Goal: Transaction & Acquisition: Purchase product/service

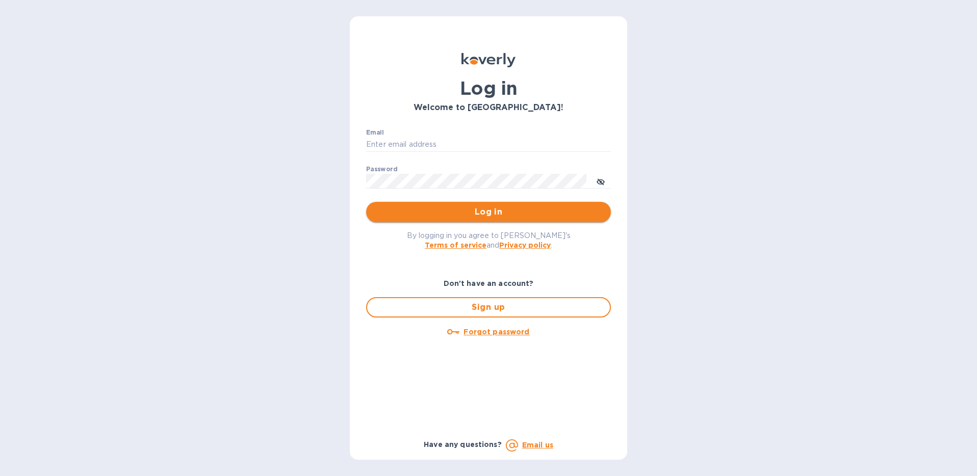
type input "[EMAIL_ADDRESS][DOMAIN_NAME]"
click at [481, 215] on span "Log in" at bounding box center [488, 212] width 228 height 12
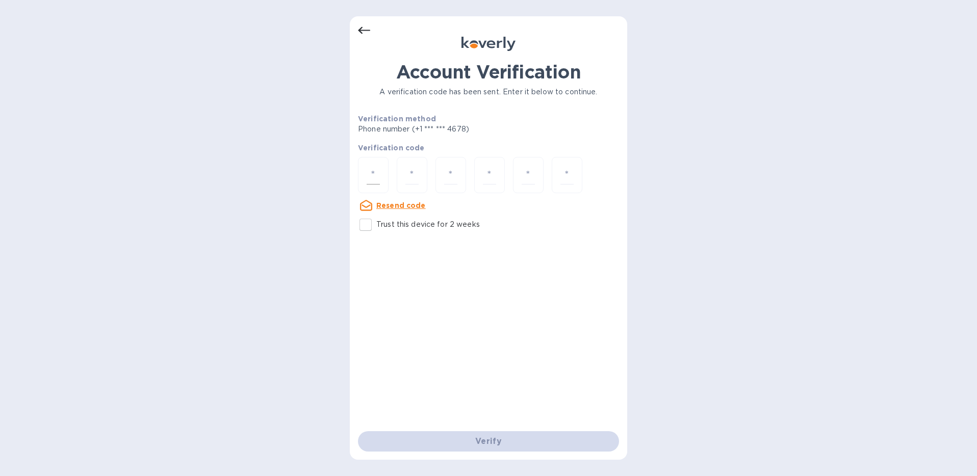
click at [384, 183] on div at bounding box center [373, 175] width 31 height 36
type input "1"
type input "0"
type input "4"
type input "1"
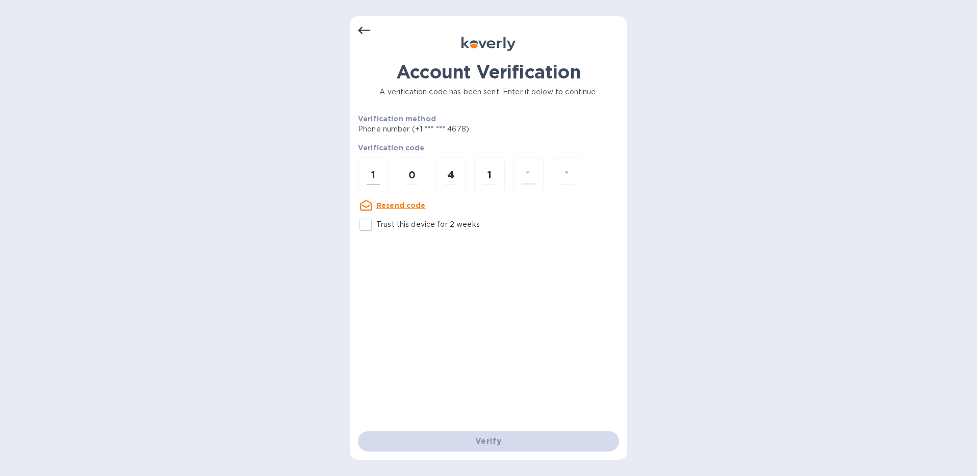
type input "2"
type input "4"
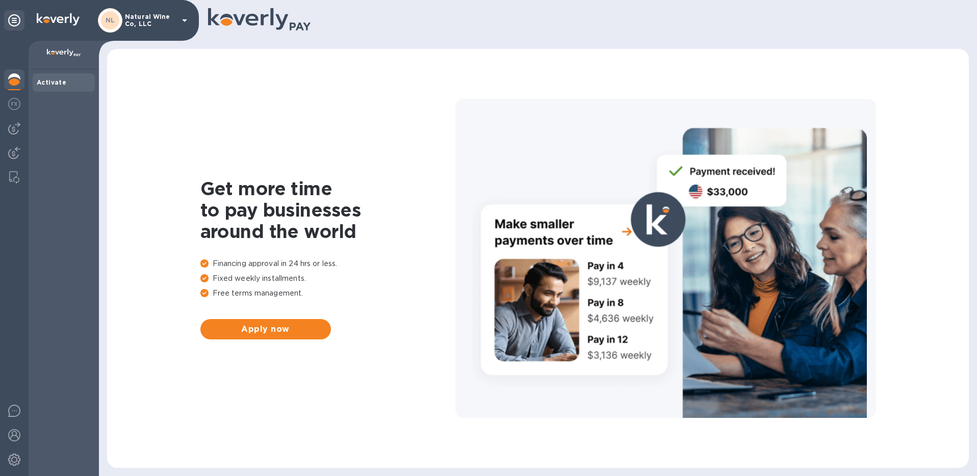
drag, startPoint x: 10, startPoint y: 105, endPoint x: 57, endPoint y: 104, distance: 46.9
click at [10, 104] on img at bounding box center [14, 104] width 12 height 12
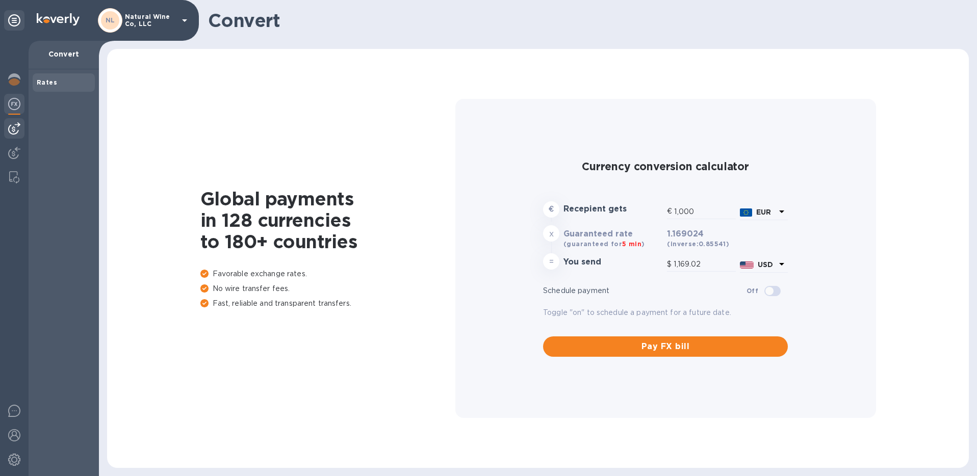
click at [14, 131] on img at bounding box center [14, 128] width 12 height 12
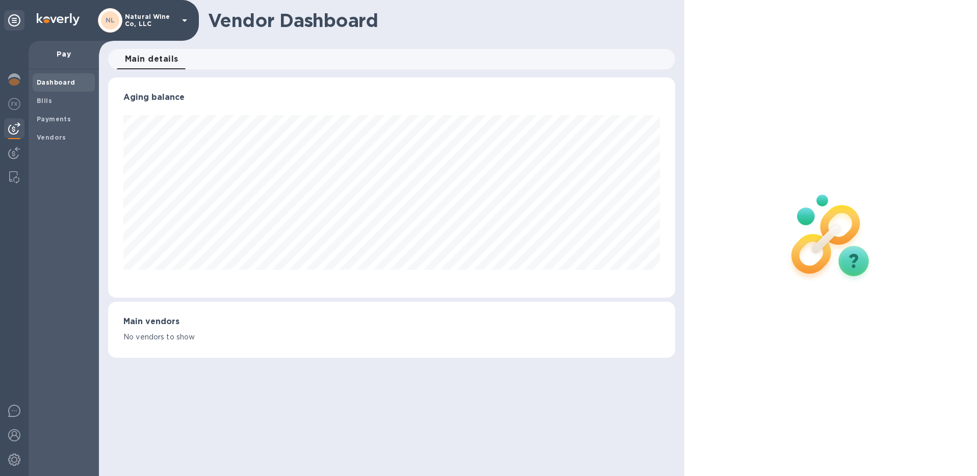
scroll to position [220, 567]
click at [58, 98] on span "Bills" at bounding box center [64, 101] width 54 height 10
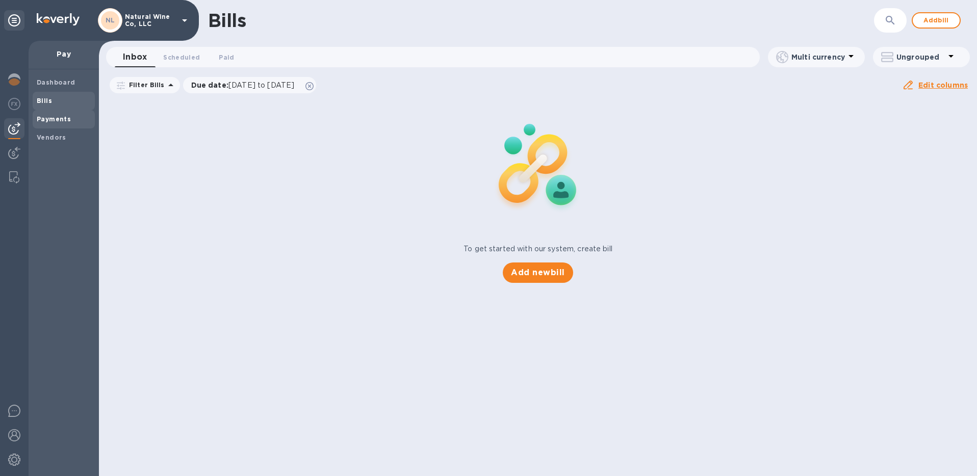
drag, startPoint x: 77, startPoint y: 124, endPoint x: 83, endPoint y: 124, distance: 5.6
click at [76, 124] on span "Payments" at bounding box center [64, 119] width 54 height 10
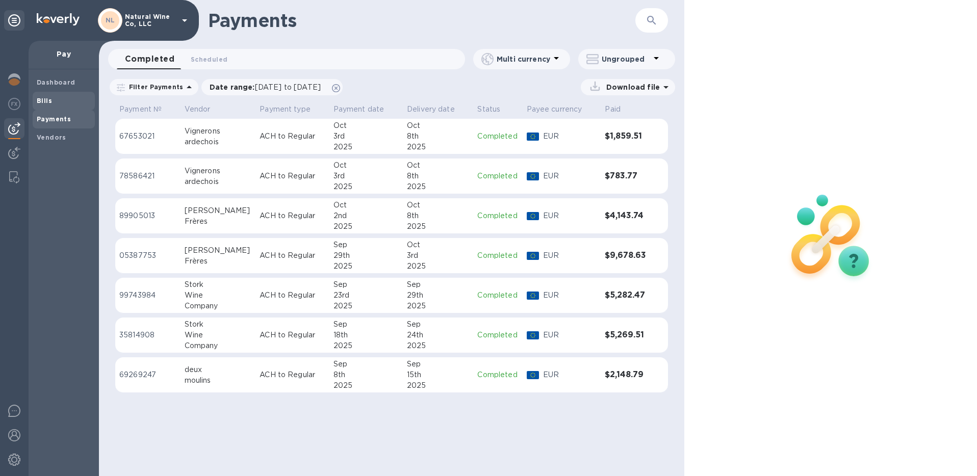
click at [59, 103] on span "Bills" at bounding box center [64, 101] width 54 height 10
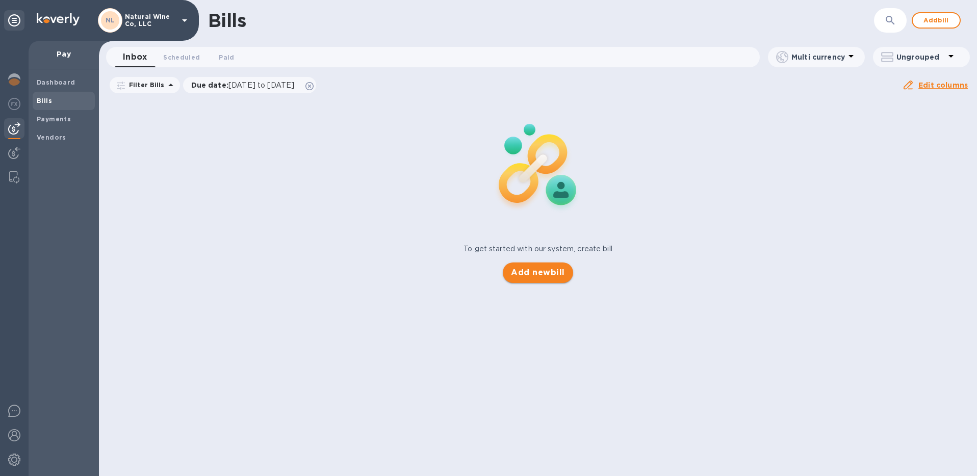
click at [541, 271] on span "Add new bill" at bounding box center [538, 273] width 54 height 12
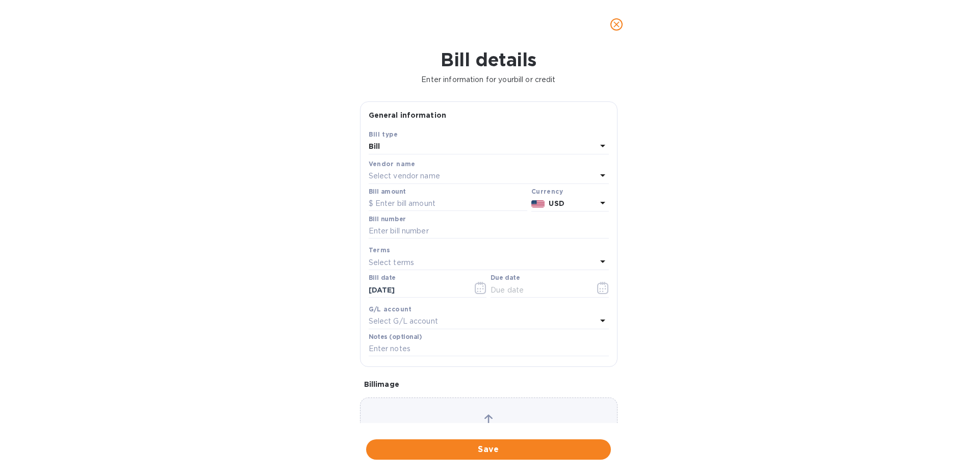
click at [410, 174] on p "Select vendor name" at bounding box center [404, 176] width 71 height 11
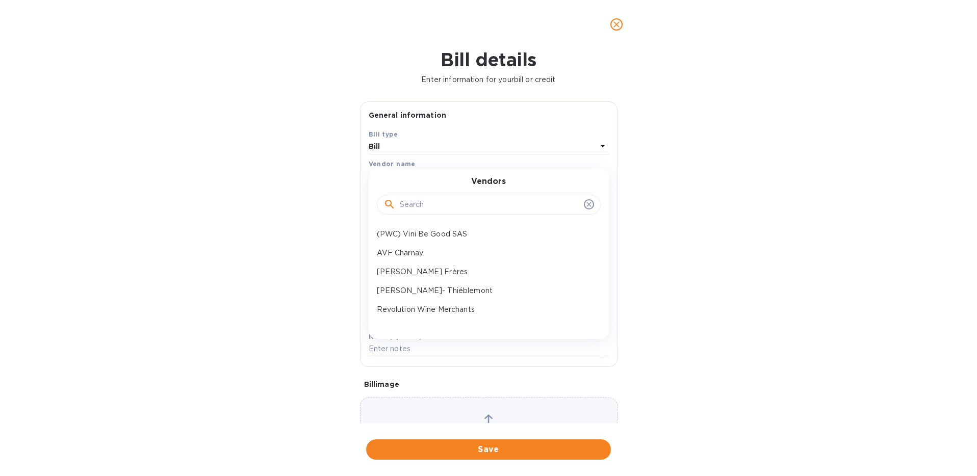
click at [435, 209] on input "text" at bounding box center [490, 204] width 180 height 15
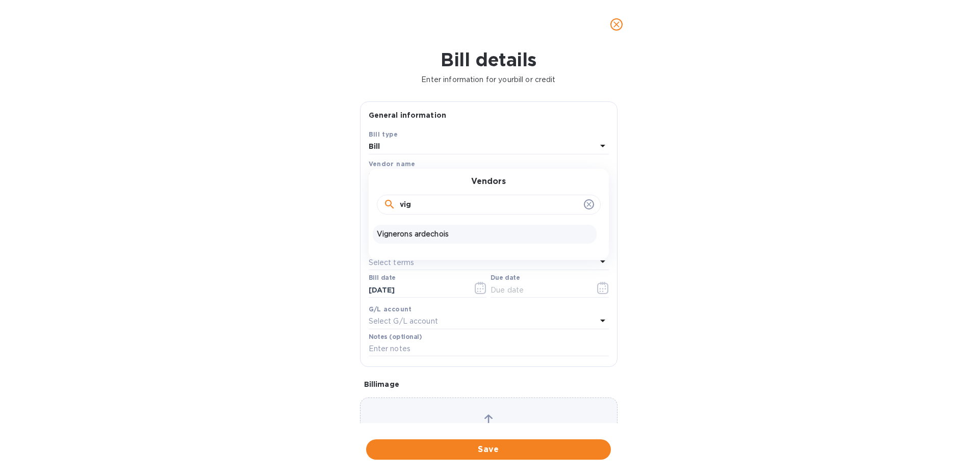
type input "vig"
click at [425, 233] on p "Vignerons ardechois" at bounding box center [485, 234] width 216 height 11
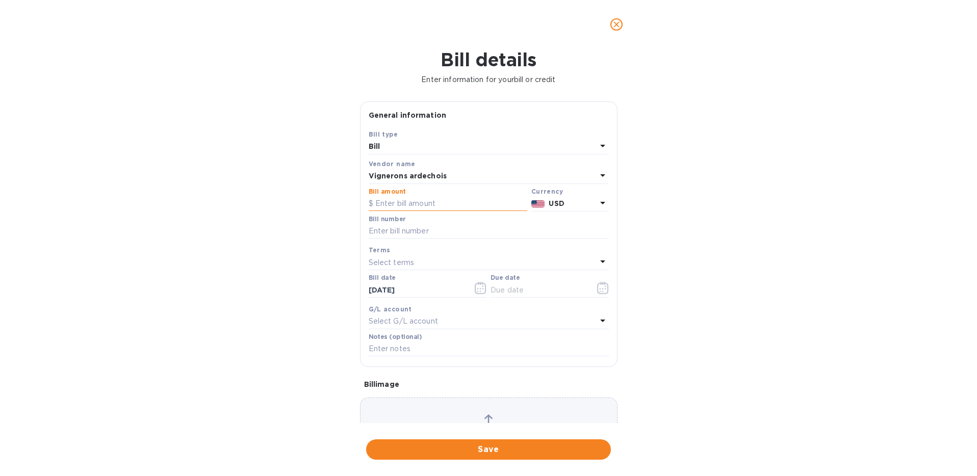
click at [409, 203] on input "text" at bounding box center [448, 203] width 159 height 15
type input "10.80"
click at [563, 208] on p "USD" at bounding box center [572, 203] width 47 height 11
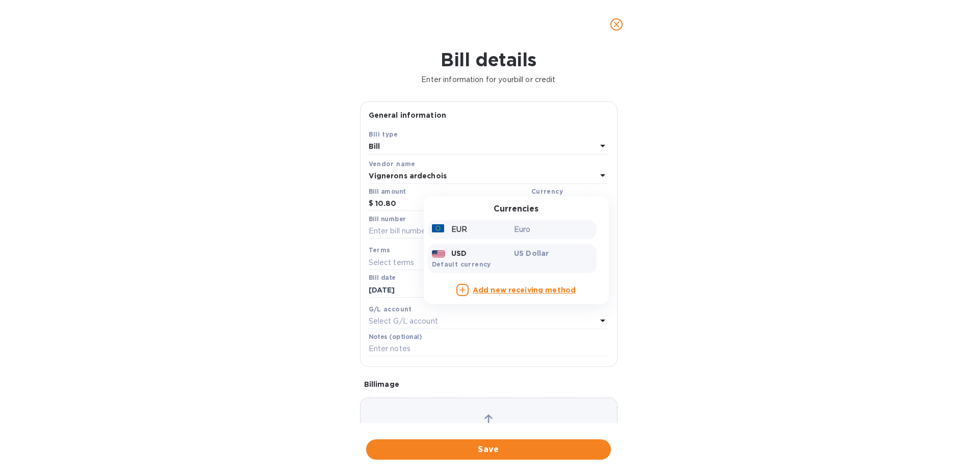
click at [545, 227] on p "Euro" at bounding box center [553, 229] width 79 height 11
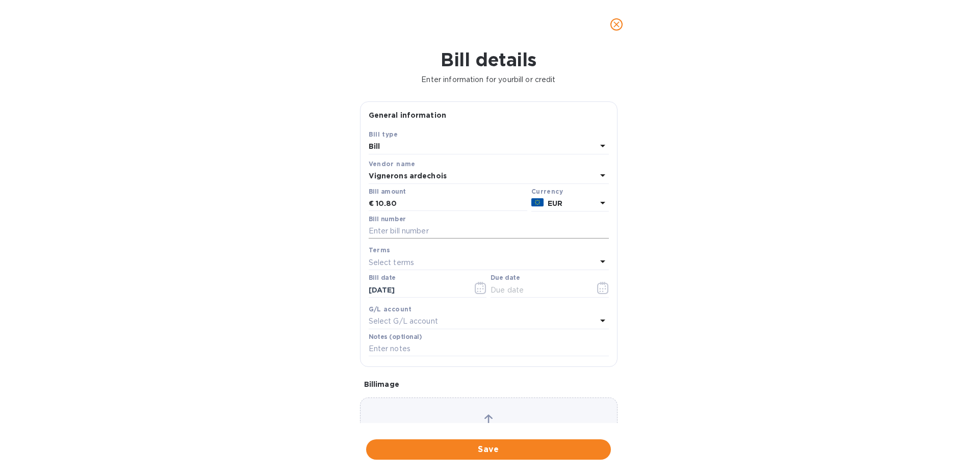
click at [409, 231] on input "text" at bounding box center [489, 231] width 240 height 15
paste input "00913923"
type input "00913923 pt 2"
click at [538, 289] on input "text" at bounding box center [538, 289] width 96 height 15
click at [602, 291] on icon "button" at bounding box center [603, 288] width 12 height 12
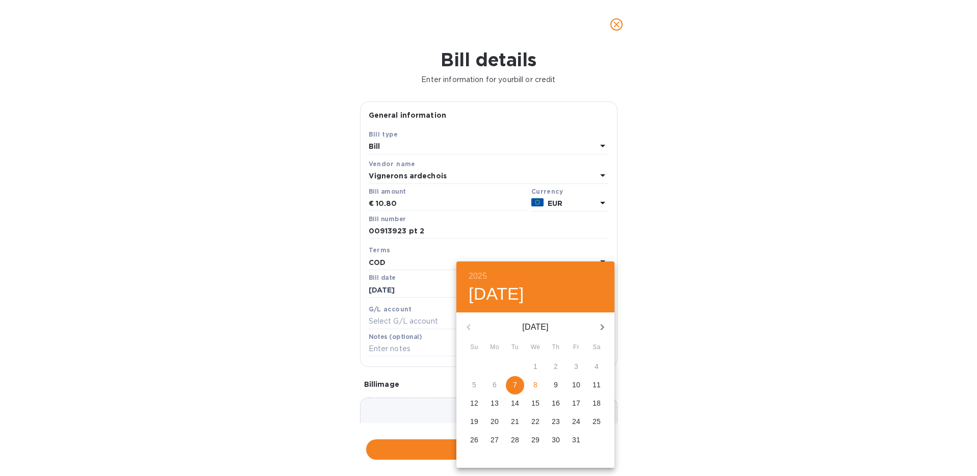
click at [535, 385] on p "8" at bounding box center [535, 385] width 4 height 10
type input "10/08/2025"
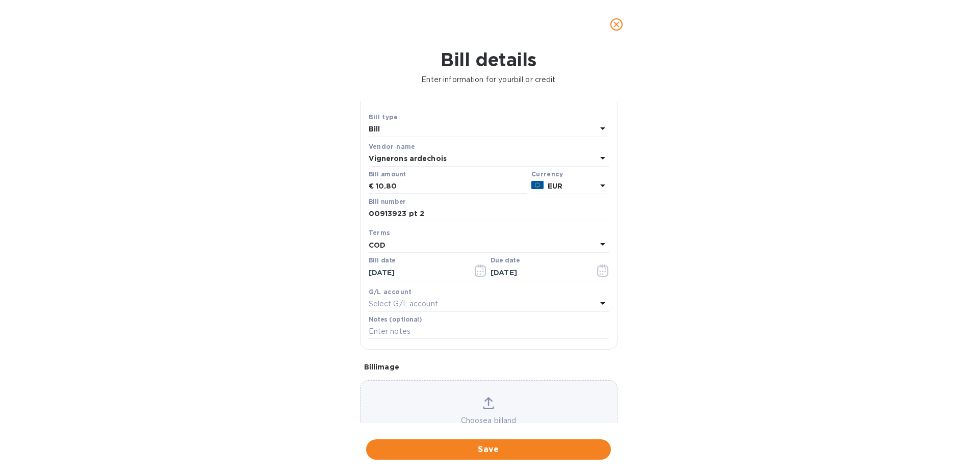
scroll to position [60, 0]
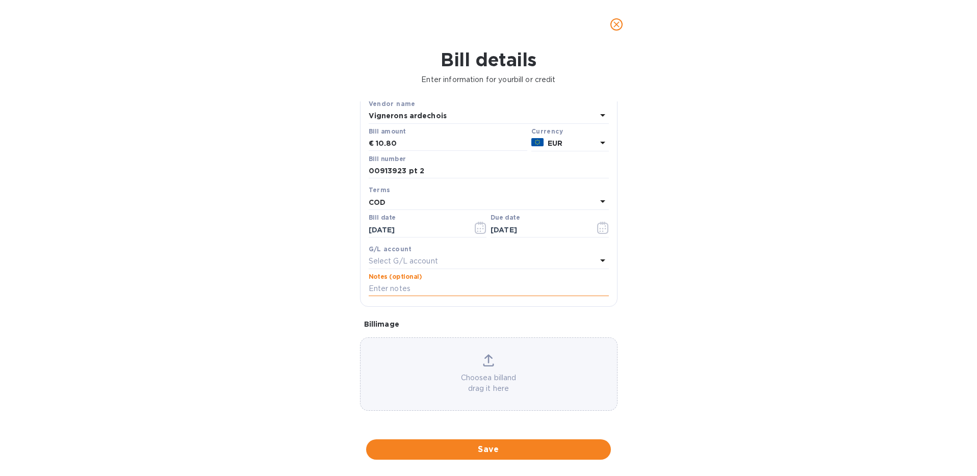
click at [410, 287] on input "text" at bounding box center [489, 288] width 240 height 15
click at [451, 288] on input "Additional payment for Marketing invoice" at bounding box center [489, 288] width 240 height 15
click at [456, 288] on input "Additional payment for Marketing invoice" at bounding box center [489, 288] width 240 height 15
click at [561, 287] on input "Additional payment to close Marketing invoice" at bounding box center [489, 288] width 240 height 15
paste input "00913923"
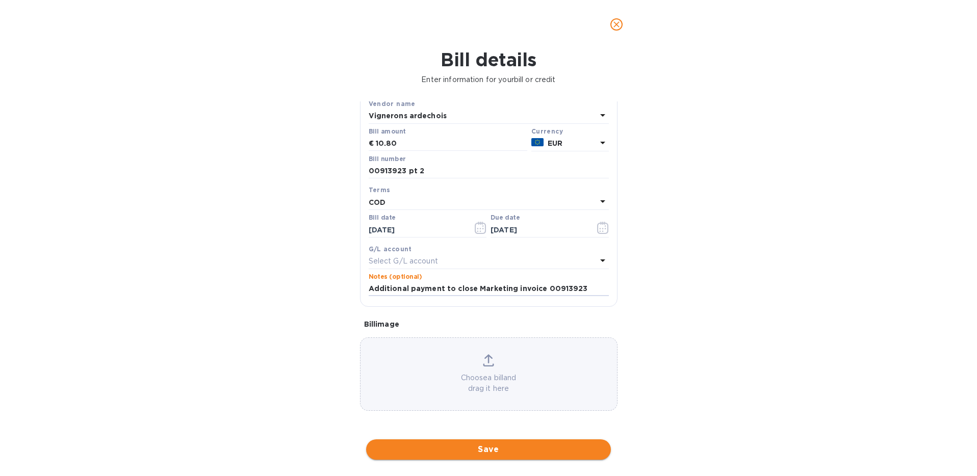
type input "Additional payment to close Marketing invoice 00913923"
click at [499, 452] on span "Save" at bounding box center [488, 450] width 228 height 12
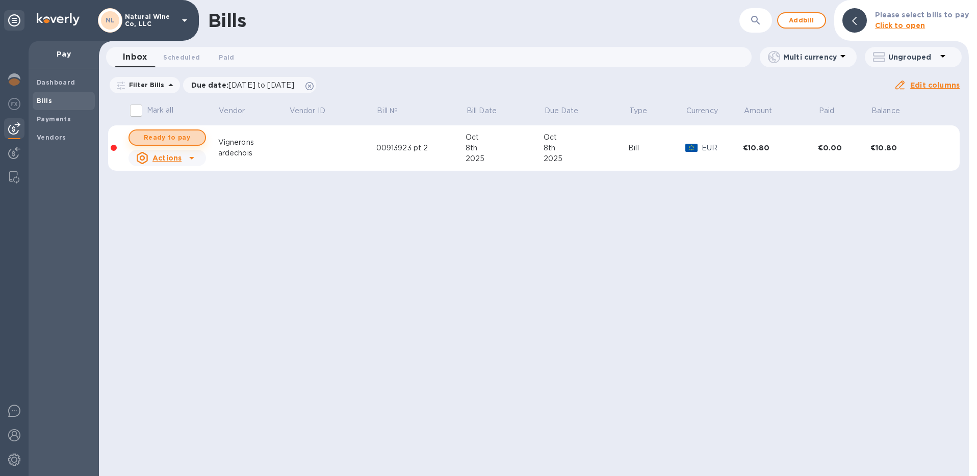
click at [164, 136] on span "Ready to pay" at bounding box center [167, 138] width 59 height 12
checkbox input "true"
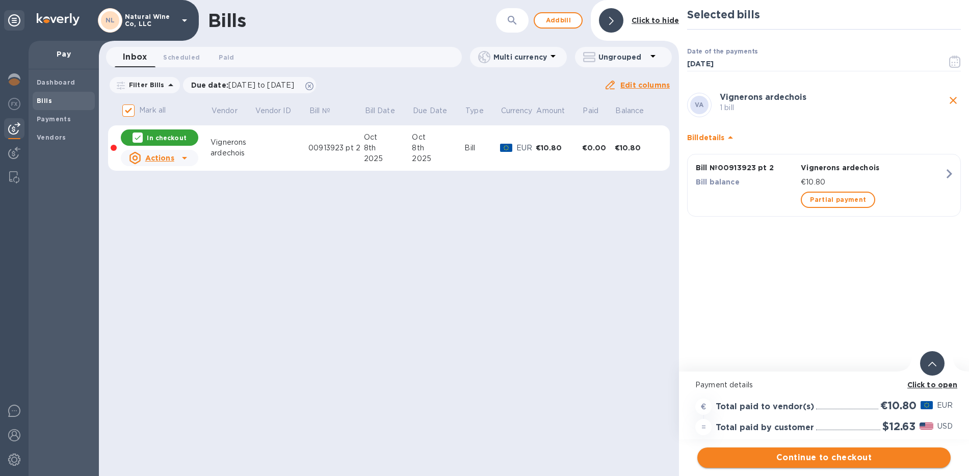
click at [841, 460] on span "Continue to checkout" at bounding box center [824, 458] width 237 height 12
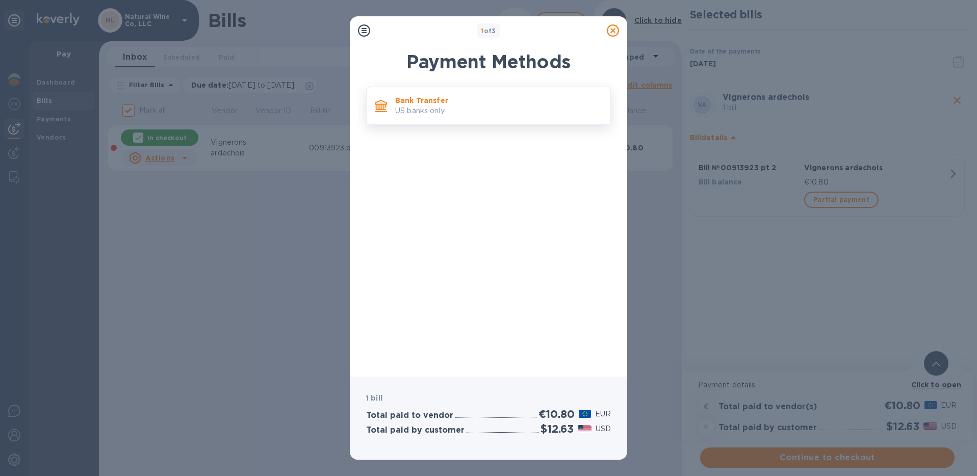
click at [417, 94] on div "Bank Transfer US banks only." at bounding box center [498, 105] width 215 height 29
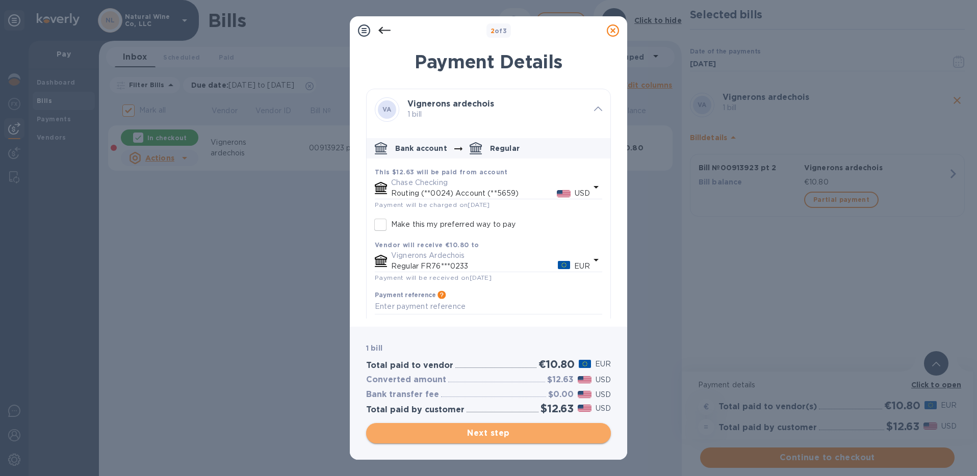
click at [494, 436] on span "Next step" at bounding box center [488, 433] width 228 height 12
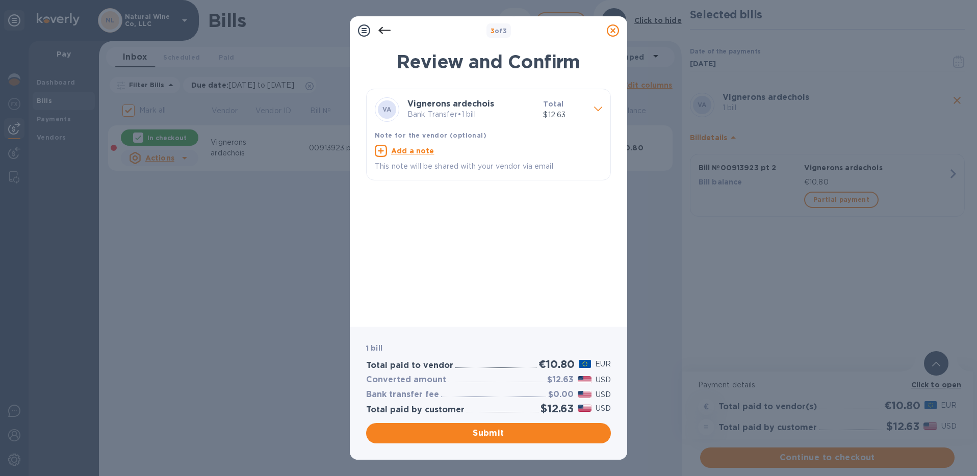
click at [496, 436] on span "Submit" at bounding box center [488, 433] width 228 height 12
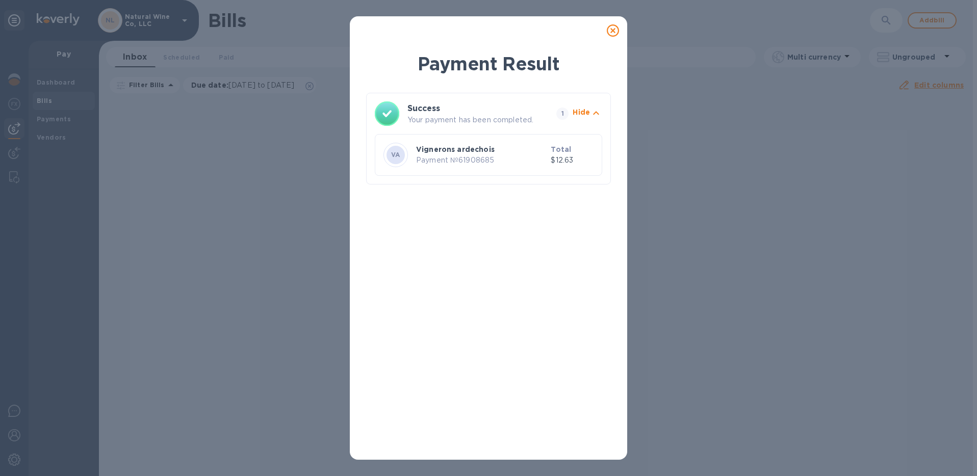
drag, startPoint x: 617, startPoint y: 31, endPoint x: 653, endPoint y: 44, distance: 37.9
click at [617, 31] on icon at bounding box center [613, 30] width 12 height 12
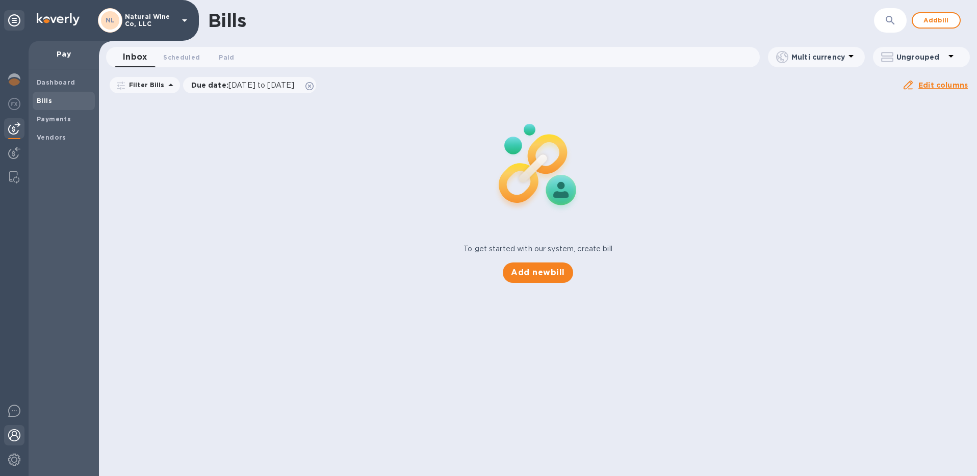
click at [19, 435] on img at bounding box center [14, 435] width 12 height 12
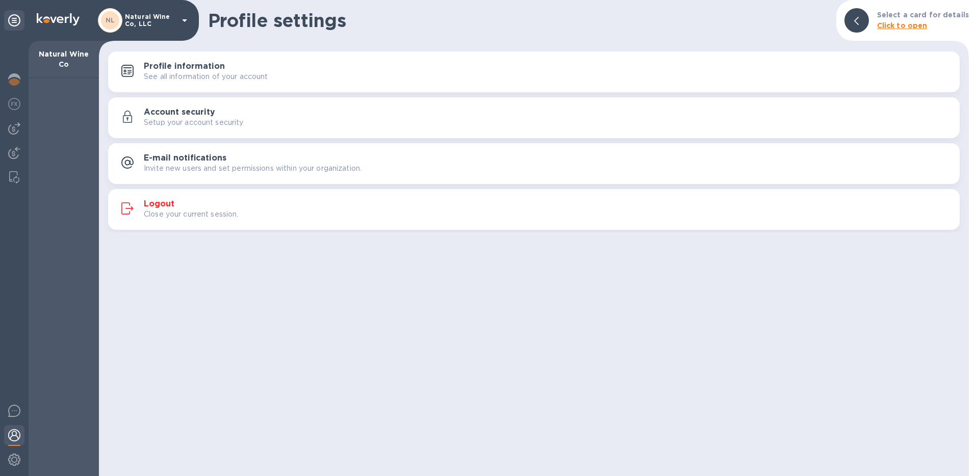
click at [160, 201] on h3 "Logout" at bounding box center [159, 204] width 31 height 10
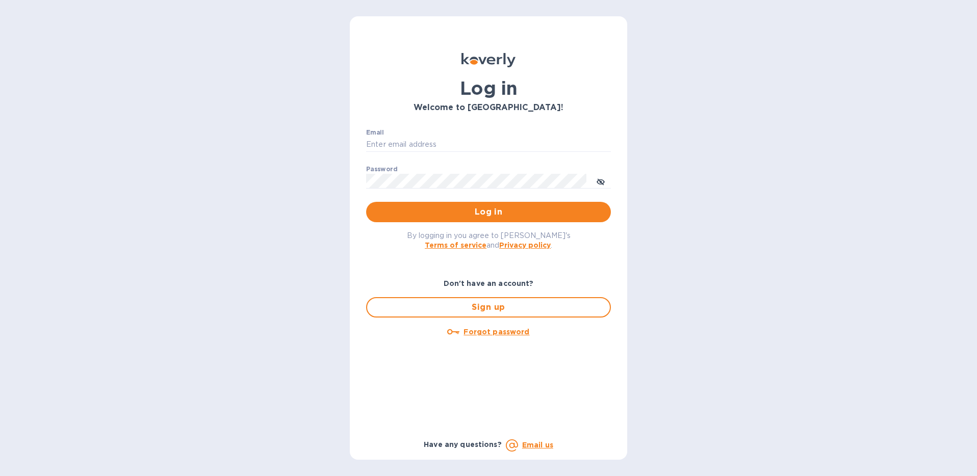
type input "[EMAIL_ADDRESS][DOMAIN_NAME]"
